Goal: Transaction & Acquisition: Purchase product/service

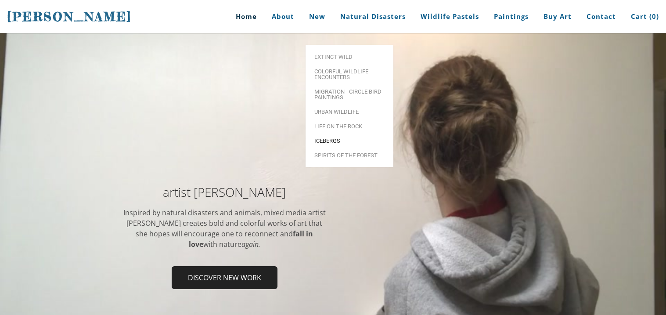
click at [344, 138] on span "Icebergs" at bounding box center [350, 141] width 70 height 6
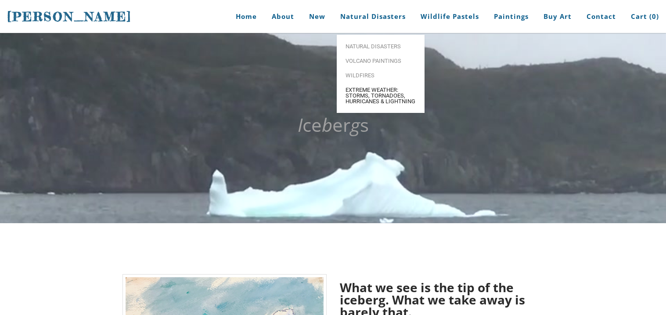
click at [394, 87] on span "Extreme Weather: Storms, Tornadoes, Hurricanes & Lightning" at bounding box center [381, 95] width 70 height 17
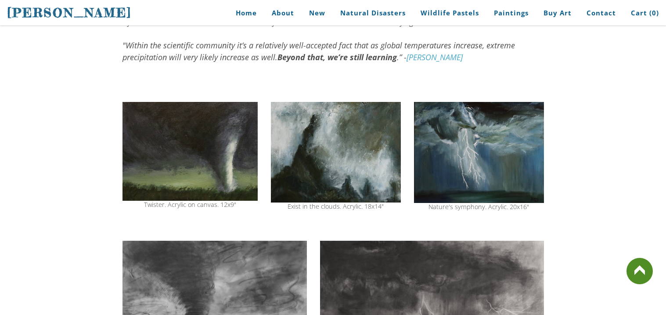
scroll to position [233, 0]
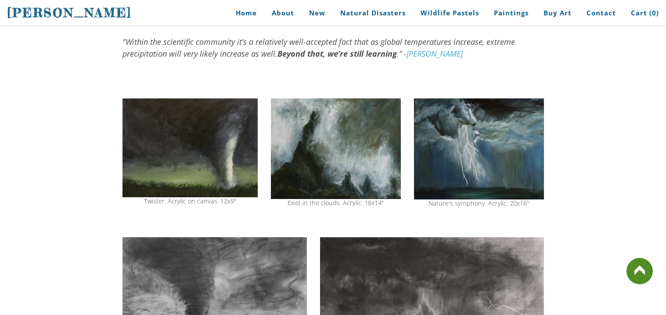
click at [193, 137] on img at bounding box center [190, 147] width 135 height 99
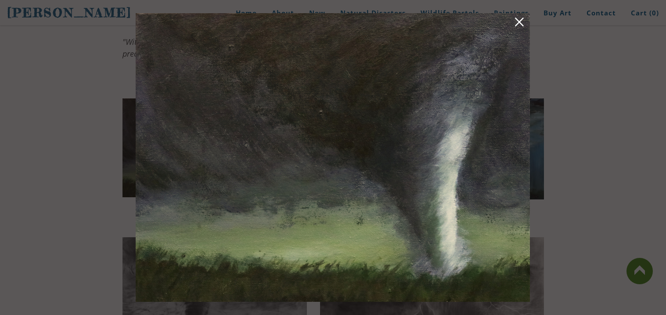
click at [457, 63] on img at bounding box center [333, 157] width 394 height 289
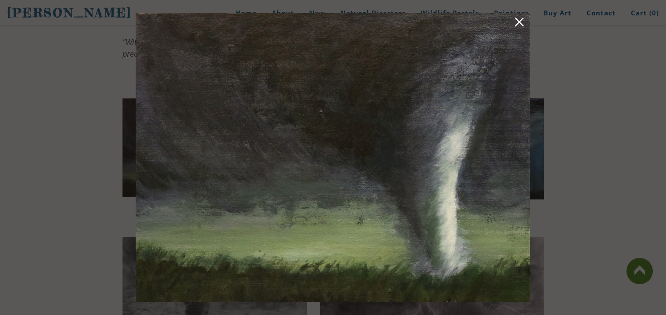
click at [457, 63] on img at bounding box center [333, 157] width 394 height 289
click at [525, 17] on link at bounding box center [519, 24] width 12 height 14
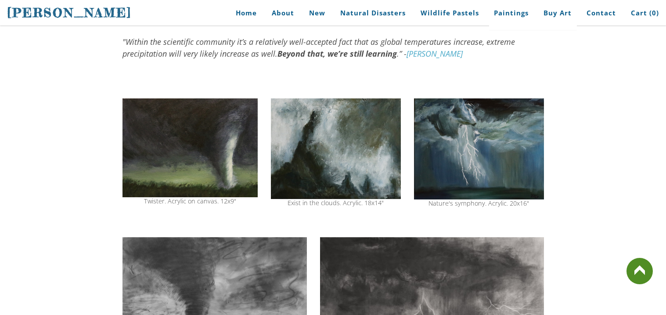
click at [525, 13] on link "Paintings" at bounding box center [512, 13] width 48 height 20
click at [224, 141] on img at bounding box center [190, 147] width 135 height 99
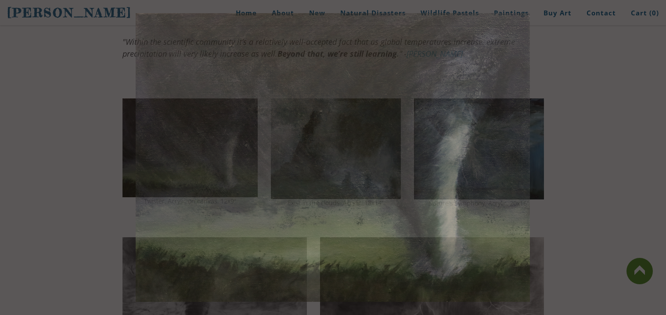
click at [224, 141] on img at bounding box center [333, 157] width 394 height 289
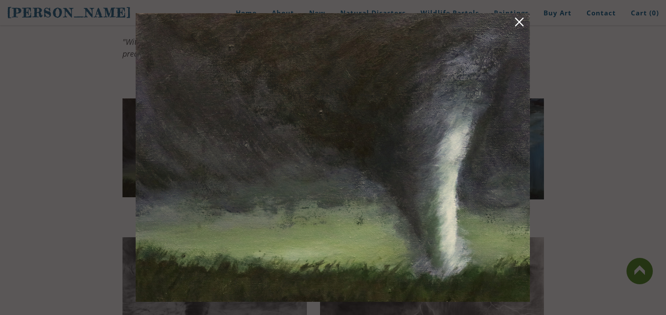
click at [224, 141] on img at bounding box center [333, 157] width 394 height 289
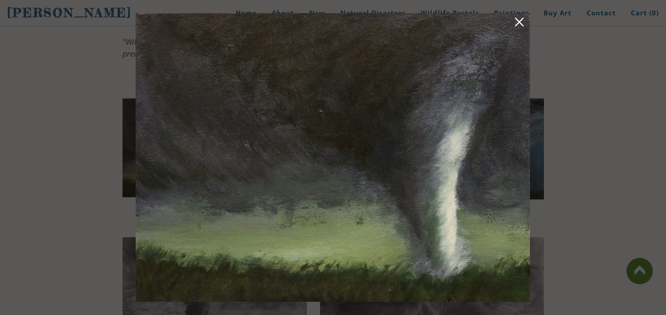
click at [224, 141] on img at bounding box center [333, 157] width 394 height 289
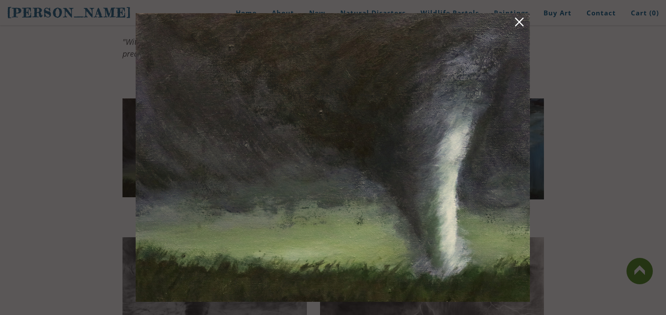
click at [224, 141] on img at bounding box center [333, 157] width 394 height 289
click at [516, 17] on link at bounding box center [519, 24] width 12 height 14
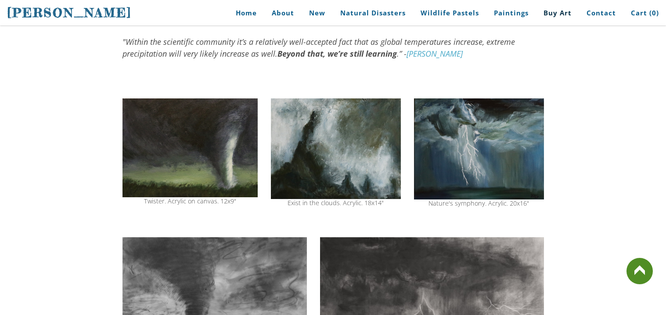
click at [568, 11] on link "Buy Art" at bounding box center [557, 13] width 41 height 20
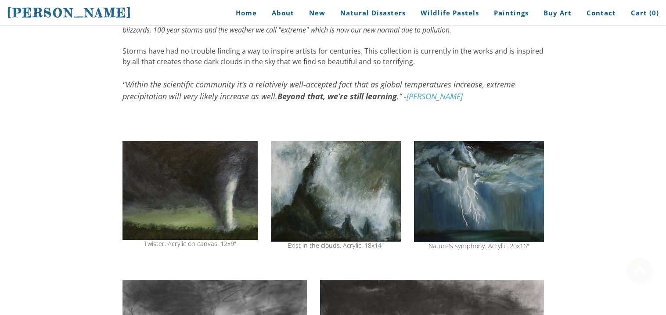
scroll to position [224, 0]
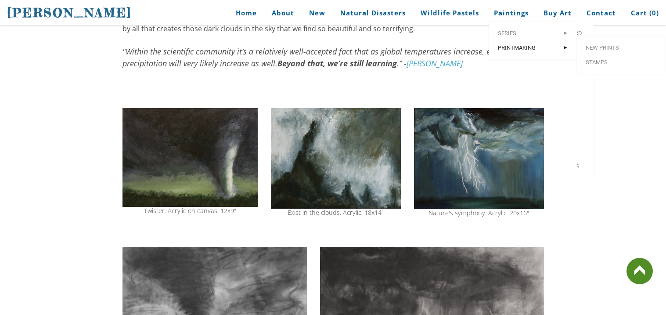
click at [528, 46] on span "Printmaking" at bounding box center [533, 48] width 70 height 6
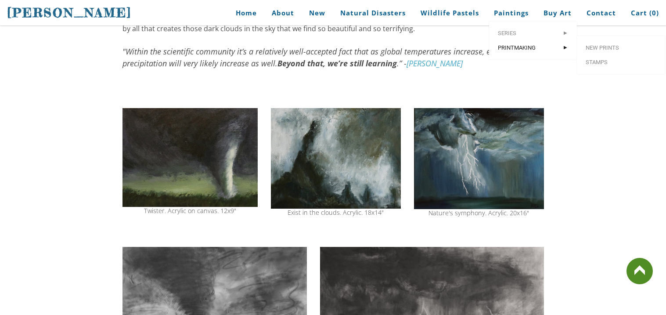
click at [528, 46] on span "Printmaking" at bounding box center [533, 48] width 70 height 6
click at [547, 46] on span "Printmaking" at bounding box center [533, 48] width 70 height 6
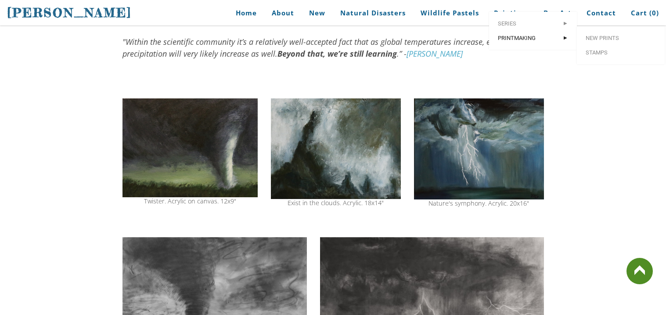
click at [564, 45] on link "Printmaking >" at bounding box center [533, 38] width 88 height 14
click at [187, 177] on img at bounding box center [190, 147] width 135 height 99
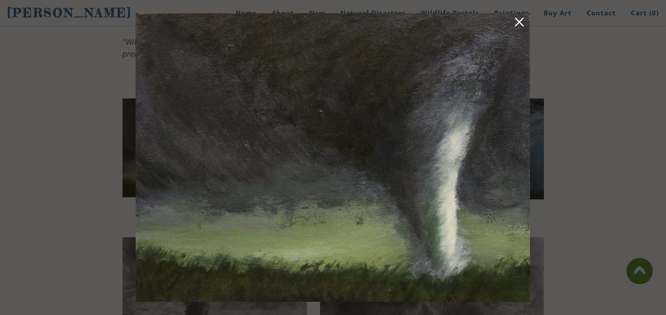
click at [187, 177] on img at bounding box center [333, 157] width 394 height 289
click at [185, 181] on img at bounding box center [333, 157] width 394 height 289
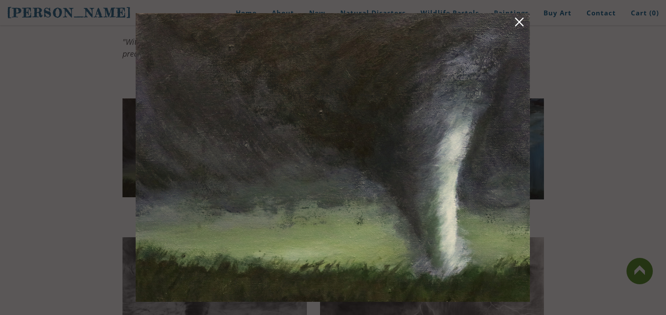
click at [185, 181] on img at bounding box center [333, 157] width 394 height 289
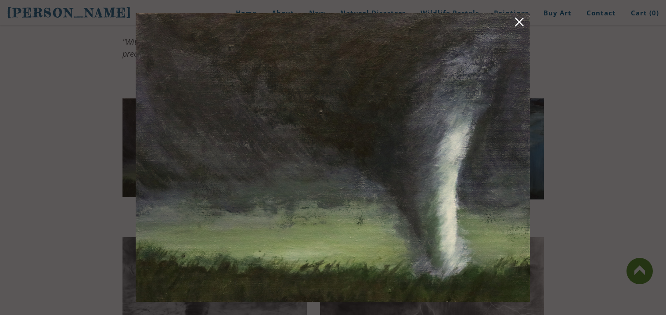
click at [185, 181] on img at bounding box center [333, 157] width 394 height 289
click at [181, 182] on img at bounding box center [333, 157] width 394 height 289
drag, startPoint x: 181, startPoint y: 182, endPoint x: 204, endPoint y: 228, distance: 51.9
click at [204, 228] on img at bounding box center [333, 157] width 394 height 289
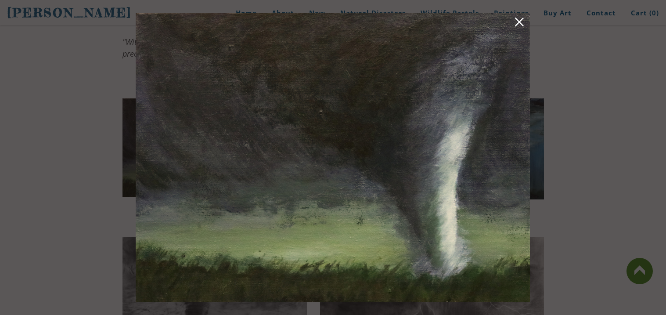
click at [371, 215] on img at bounding box center [333, 157] width 394 height 289
